Goal: Information Seeking & Learning: Learn about a topic

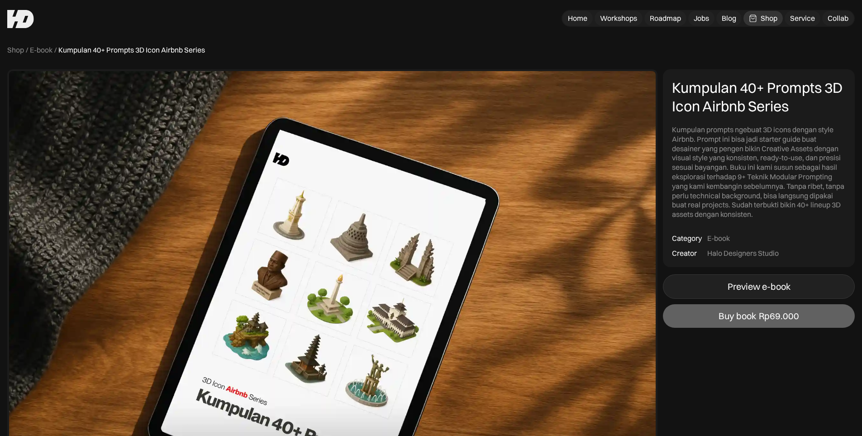
click at [752, 287] on div "Preview e-book" at bounding box center [759, 286] width 63 height 11
click at [606, 19] on div "Workshops" at bounding box center [618, 19] width 37 height 10
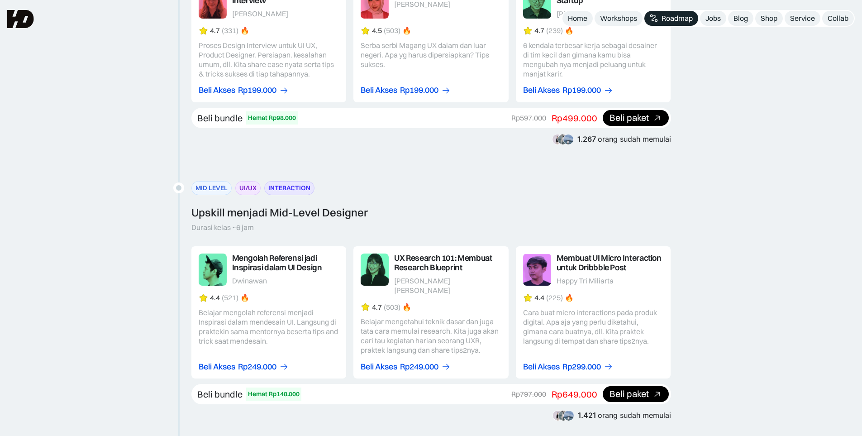
scroll to position [769, 0]
